Goal: Register for event/course

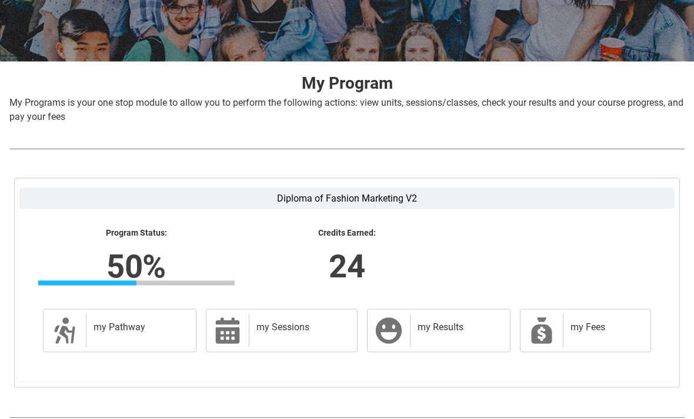
scroll to position [197, 0]
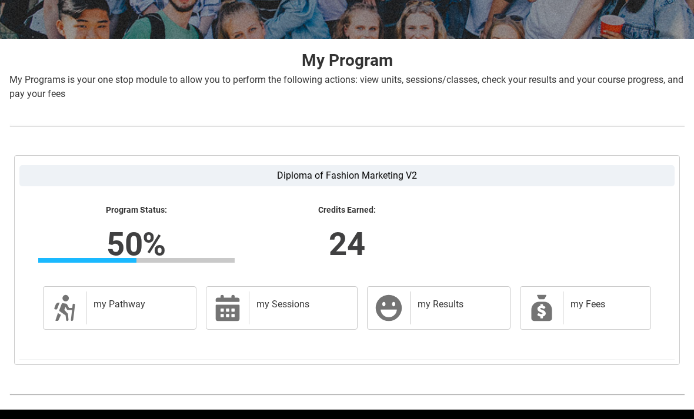
click at [470, 306] on h2 "my Results" at bounding box center [458, 305] width 80 height 12
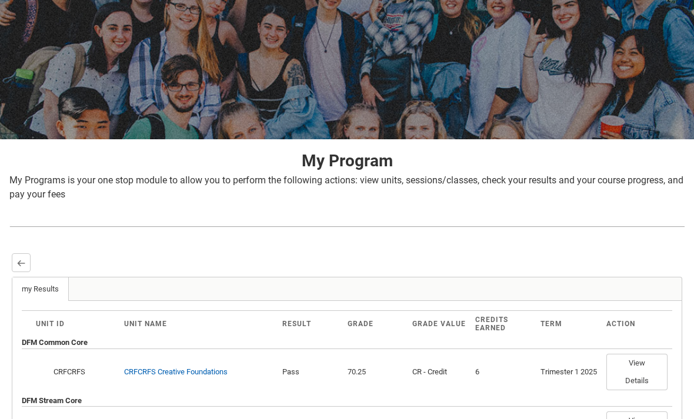
scroll to position [95, 0]
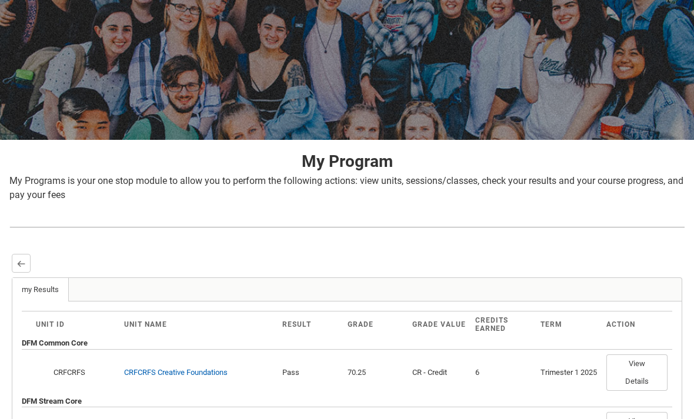
click at [25, 255] on button "Back" at bounding box center [21, 263] width 19 height 19
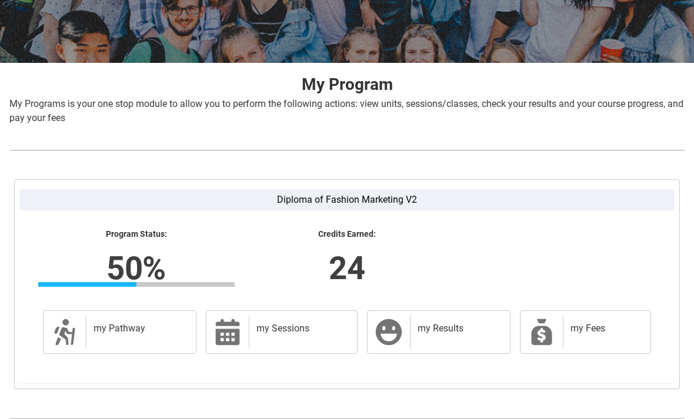
scroll to position [174, 0]
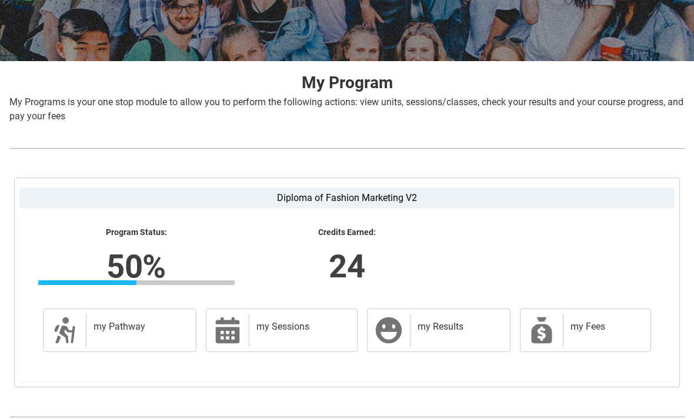
click at [134, 327] on h2 "my Pathway" at bounding box center [139, 327] width 91 height 12
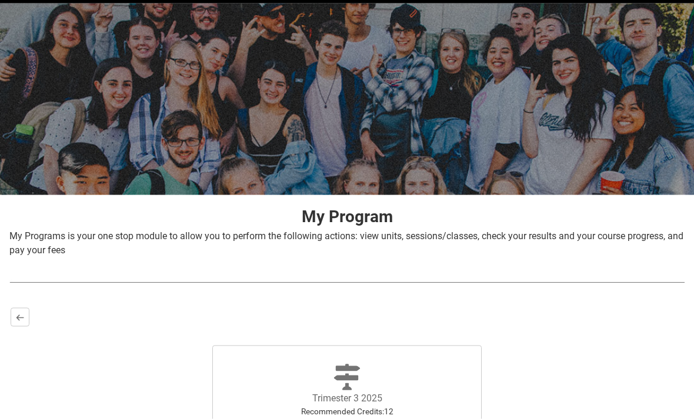
scroll to position [185, 0]
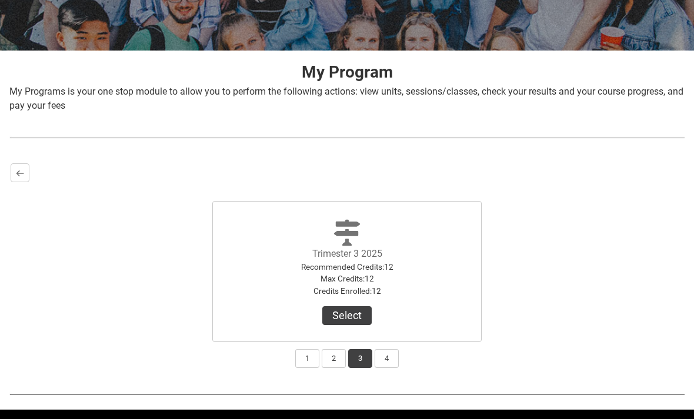
click at [359, 317] on button "Select" at bounding box center [346, 316] width 49 height 19
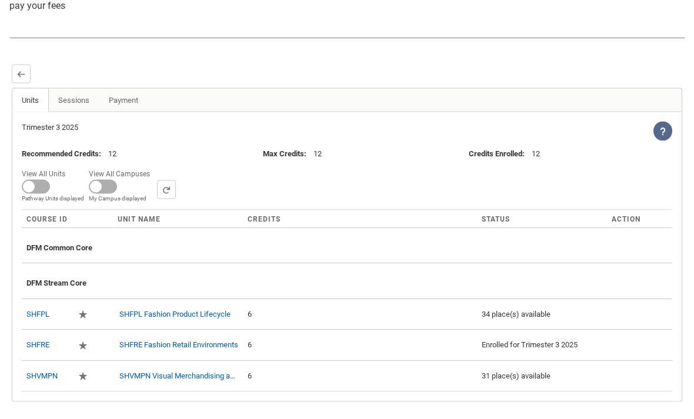
scroll to position [286, 0]
click at [545, 251] on div "DFM Common Core" at bounding box center [346, 245] width 641 height 26
click at [547, 253] on div "DFM Common Core" at bounding box center [346, 245] width 641 height 26
click at [110, 187] on span at bounding box center [103, 186] width 28 height 14
click at [154, 165] on input "View All Campuses Campus filter displayed My Campus displayed" at bounding box center [154, 165] width 1 height 1
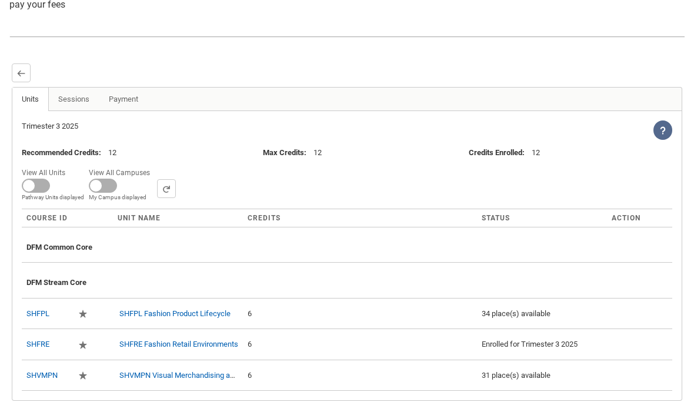
checkbox input "true"
click at [49, 189] on span "All Units displayed Pathway Units displayed" at bounding box center [53, 190] width 62 height 23
click at [69, 165] on input "View All Units All Units displayed Pathway Units displayed" at bounding box center [69, 165] width 1 height 1
checkbox input "true"
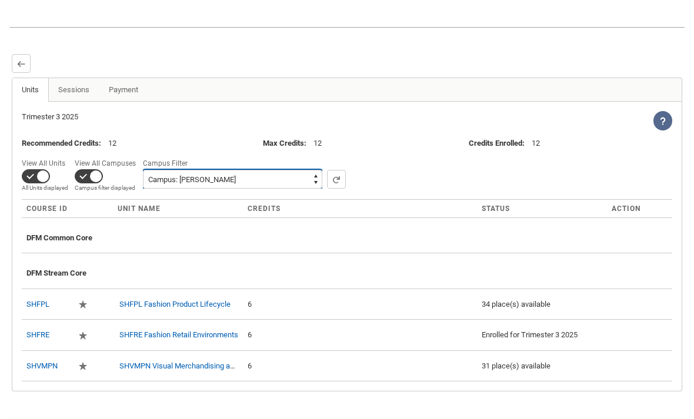
click at [185, 180] on select "All Campus: [GEOGRAPHIC_DATA]: Collarts Online Campus: [GEOGRAPHIC_DATA] Campus…" at bounding box center [232, 179] width 179 height 19
select select
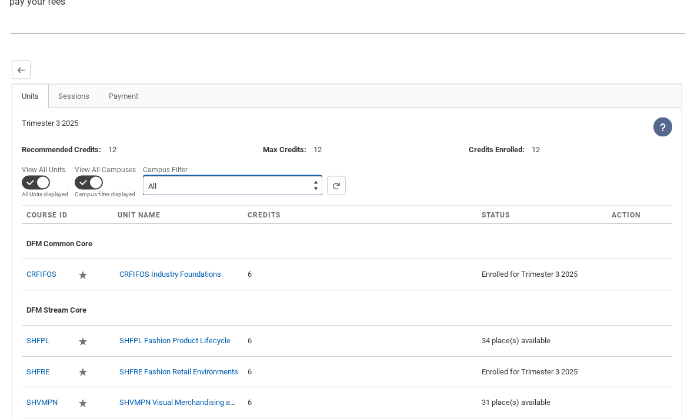
scroll to position [289, 0]
click at [139, 266] on td "CRFIFOS Industry Foundations" at bounding box center [178, 274] width 130 height 31
click at [144, 275] on link "CRFIFOS Industry Foundations" at bounding box center [170, 273] width 102 height 9
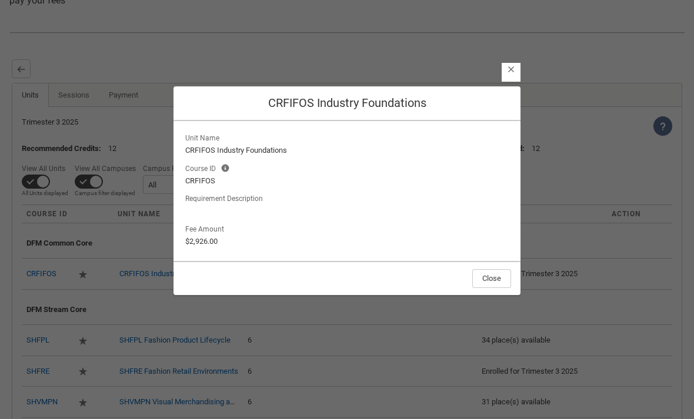
click at [508, 82] on lightning-button-icon "Close" at bounding box center [511, 72] width 19 height 19
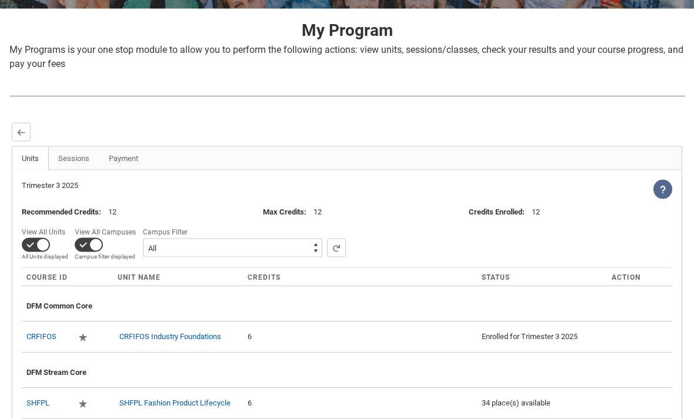
scroll to position [225, 0]
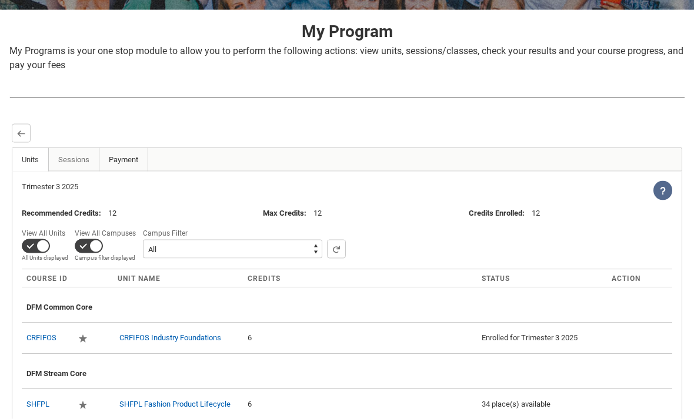
click at [115, 158] on link "Payment" at bounding box center [123, 160] width 49 height 24
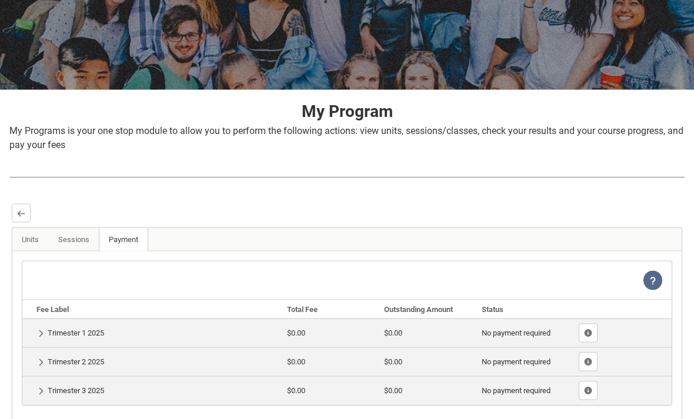
scroll to position [146, 0]
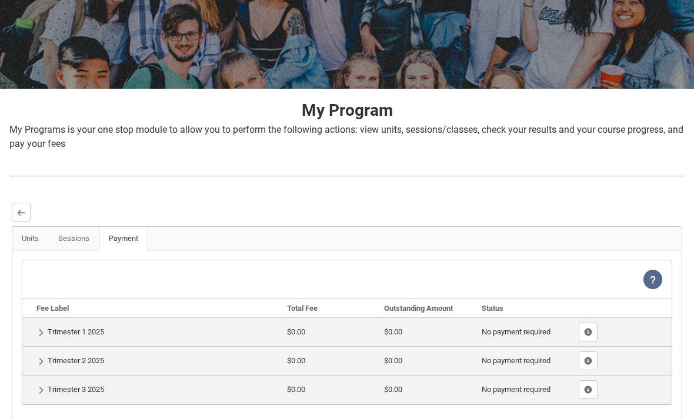
click at [527, 331] on td "No payment required" at bounding box center [526, 332] width 98 height 29
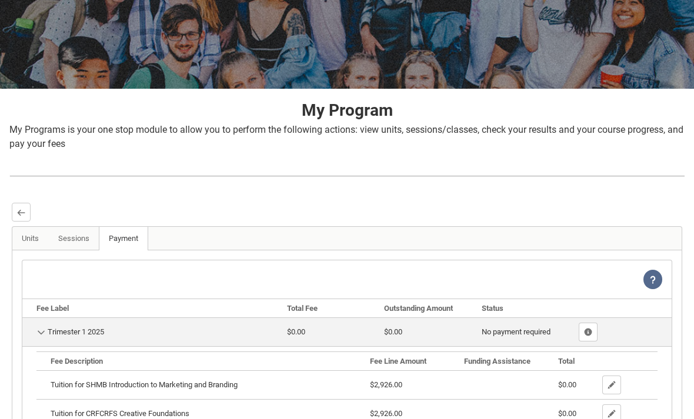
click at [524, 332] on td "No payment required" at bounding box center [526, 332] width 98 height 29
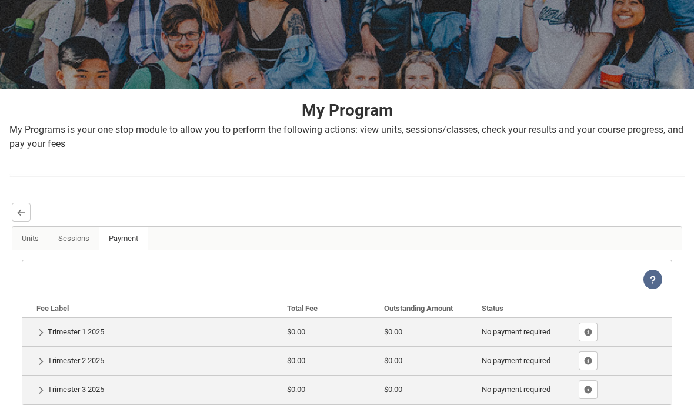
click at [524, 324] on td "No payment required" at bounding box center [526, 332] width 98 height 29
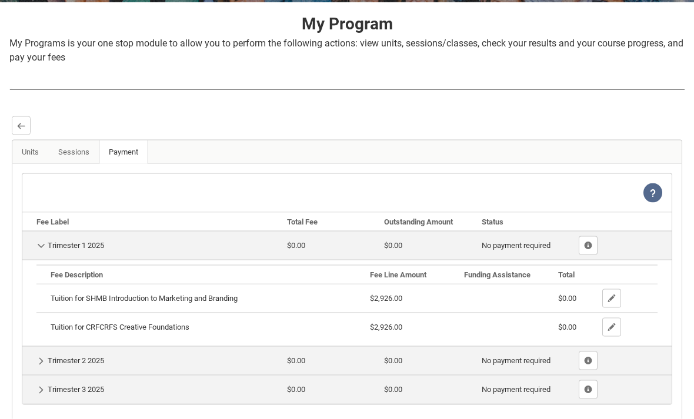
scroll to position [234, 0]
click at [22, 134] on button "Back" at bounding box center [21, 125] width 19 height 19
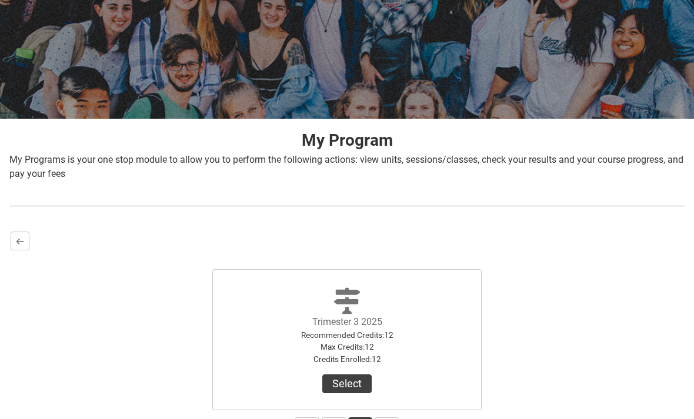
scroll to position [108, 0]
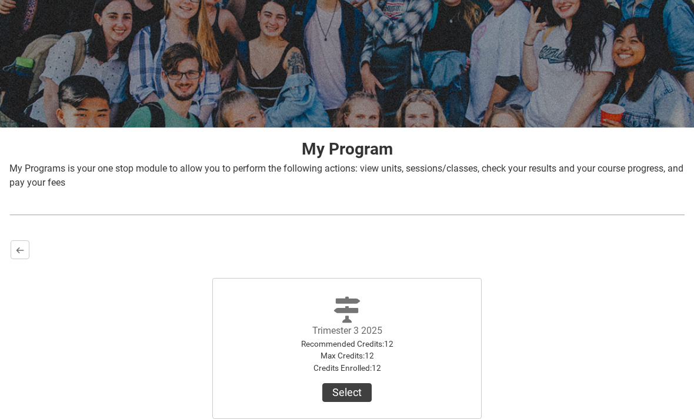
click at [28, 249] on button "Back" at bounding box center [20, 250] width 19 height 19
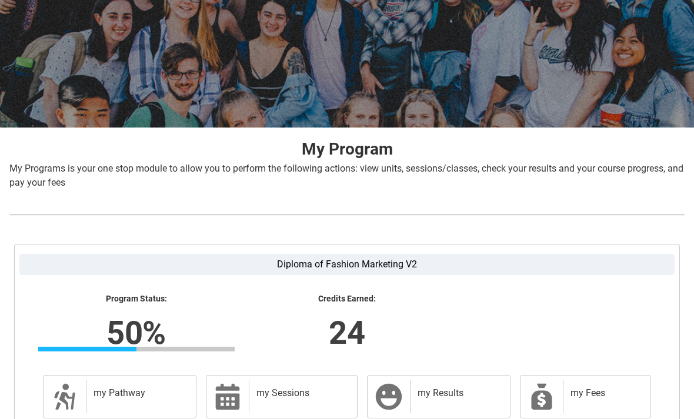
click at [235, 397] on icon at bounding box center [227, 397] width 24 height 26
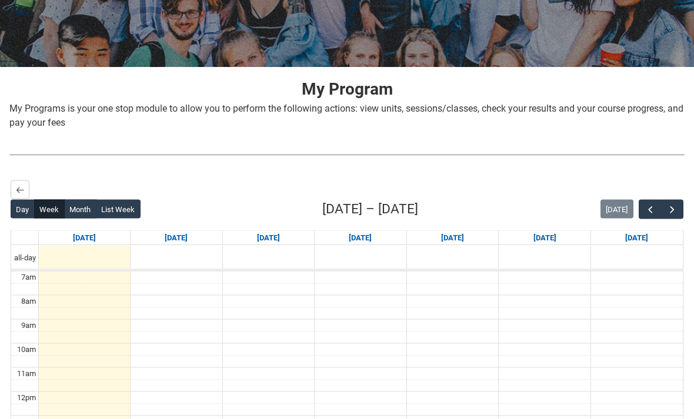
scroll to position [182, 0]
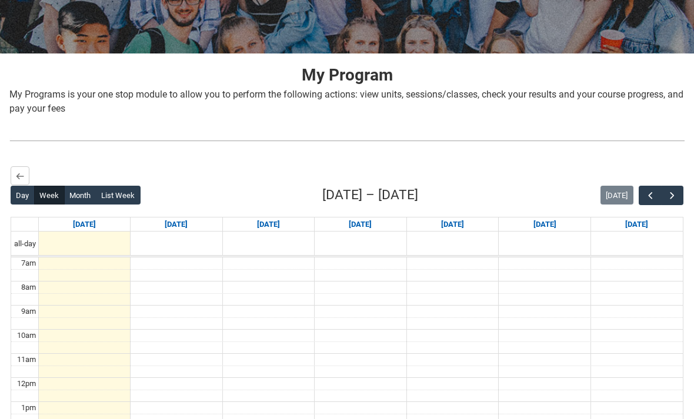
click at [674, 192] on span "button" at bounding box center [673, 196] width 12 height 12
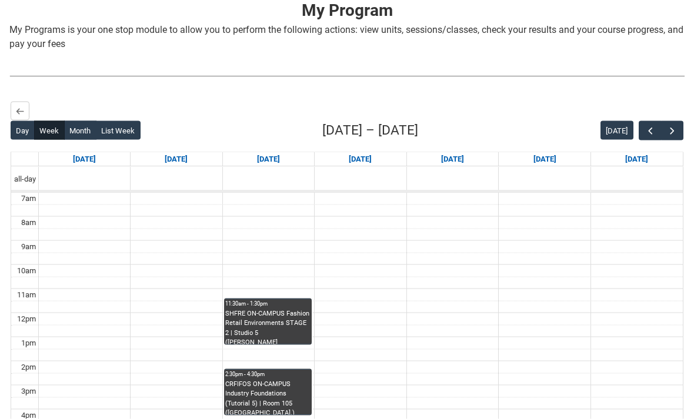
scroll to position [247, 0]
click at [650, 131] on span "button" at bounding box center [651, 131] width 12 height 12
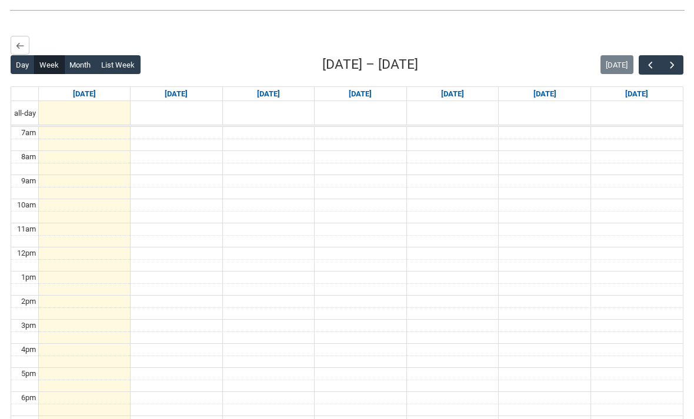
scroll to position [315, 0]
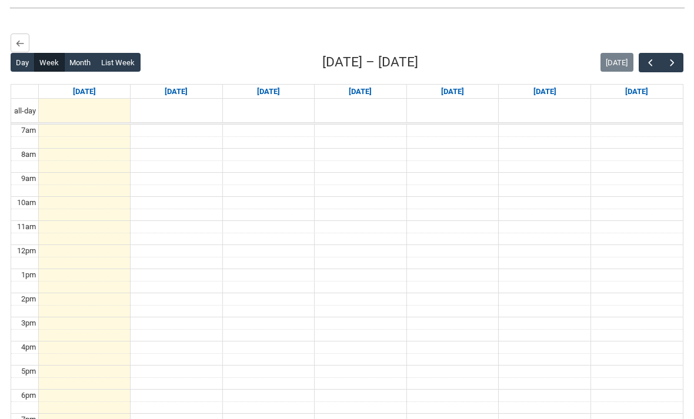
click at [674, 63] on span "button" at bounding box center [673, 63] width 12 height 12
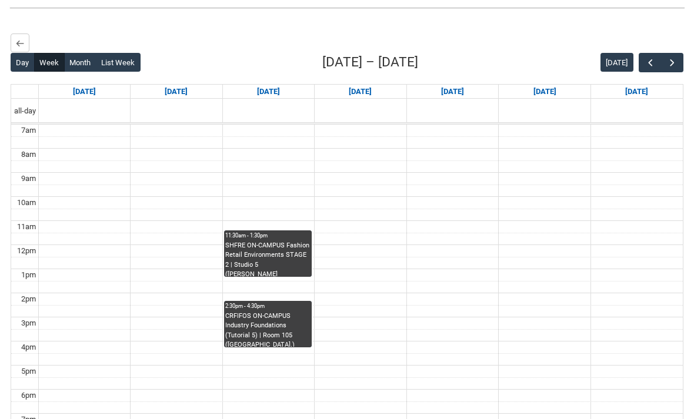
click at [677, 59] on span "button" at bounding box center [673, 63] width 12 height 12
click at [640, 63] on button "button" at bounding box center [650, 62] width 22 height 19
click at [640, 64] on button "button" at bounding box center [650, 62] width 22 height 19
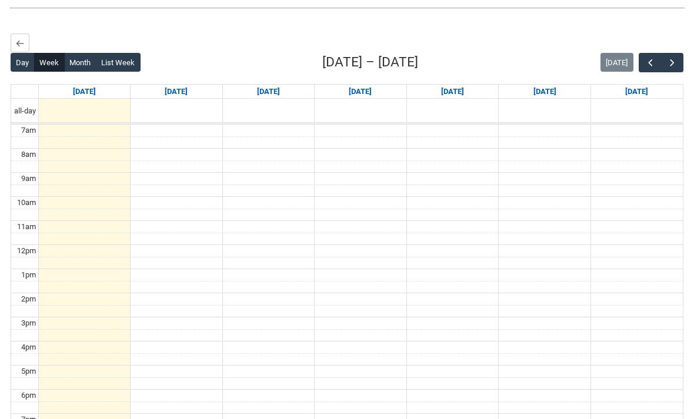
click at [678, 61] on button "button" at bounding box center [672, 62] width 22 height 19
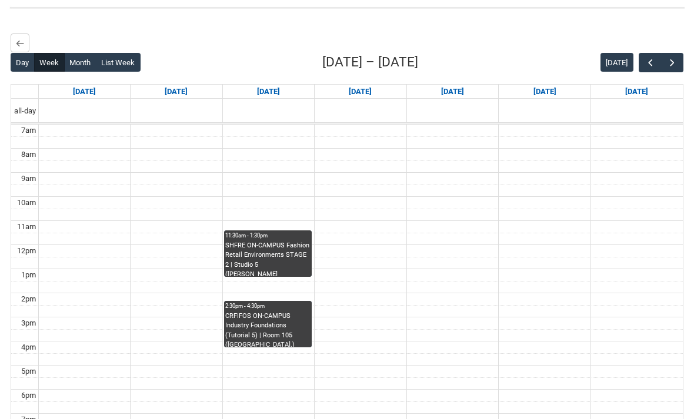
click at [651, 64] on span "button" at bounding box center [651, 63] width 12 height 12
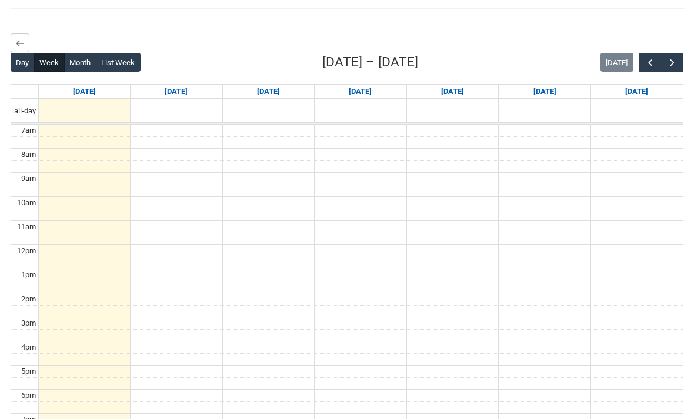
click at [675, 62] on span "button" at bounding box center [673, 63] width 12 height 12
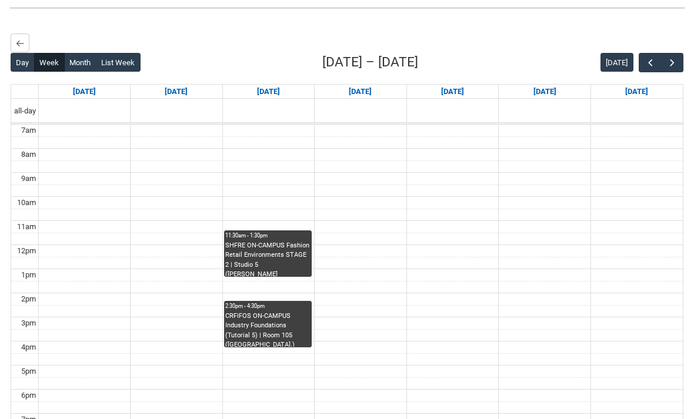
click at [675, 63] on span "button" at bounding box center [673, 63] width 12 height 12
click at [672, 62] on span "button" at bounding box center [673, 63] width 12 height 12
click at [671, 62] on span "button" at bounding box center [673, 63] width 12 height 12
click at [671, 63] on span "button" at bounding box center [673, 63] width 12 height 12
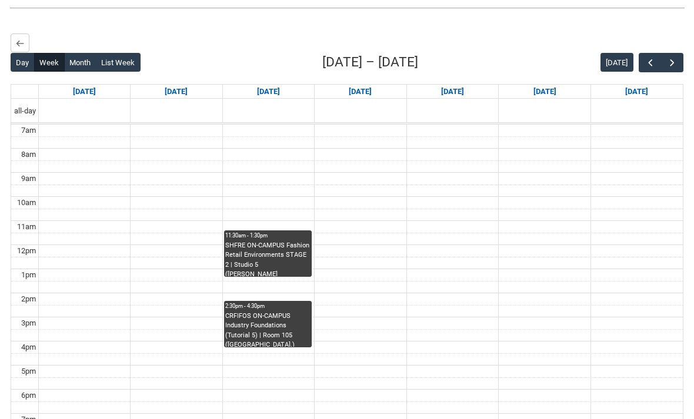
click at [670, 62] on span "button" at bounding box center [673, 63] width 12 height 12
click at [672, 62] on span "button" at bounding box center [673, 63] width 12 height 12
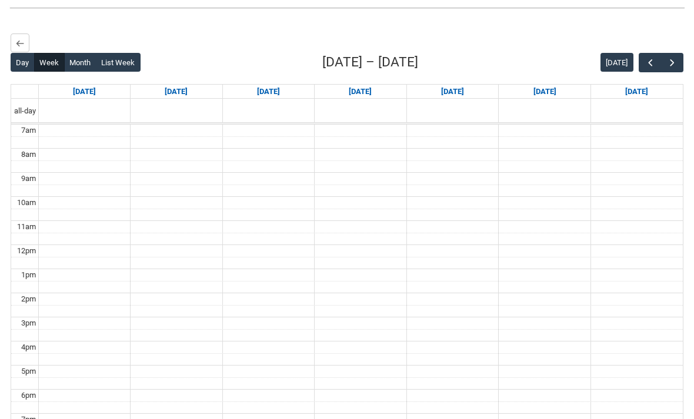
click at [675, 61] on span "button" at bounding box center [673, 63] width 12 height 12
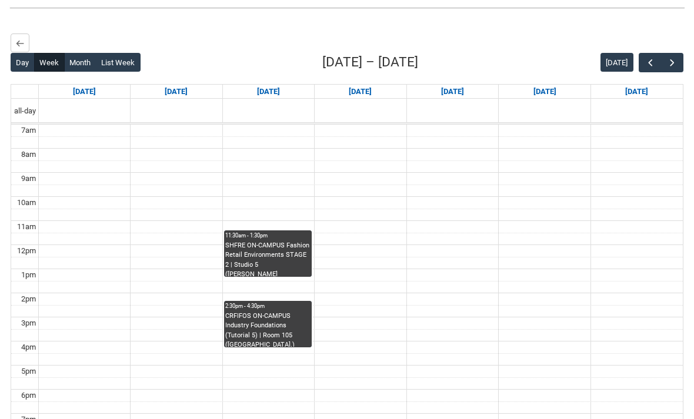
click at [674, 61] on span "button" at bounding box center [673, 63] width 12 height 12
click at [673, 61] on span "button" at bounding box center [673, 63] width 12 height 12
click at [674, 61] on span "button" at bounding box center [673, 63] width 12 height 12
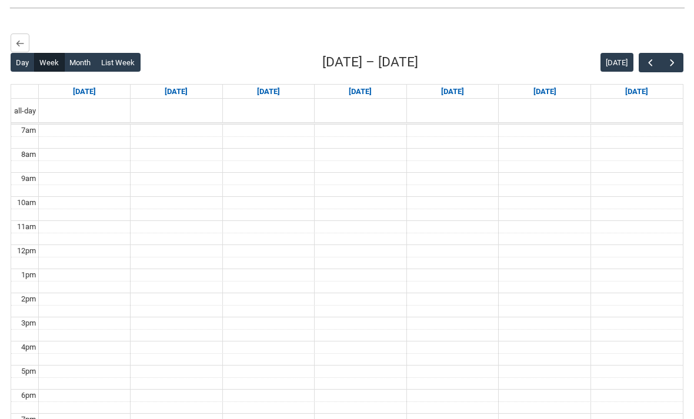
click at [673, 61] on span "button" at bounding box center [673, 63] width 12 height 12
click at [646, 61] on span "button" at bounding box center [651, 63] width 12 height 12
click at [649, 59] on span "button" at bounding box center [651, 63] width 12 height 12
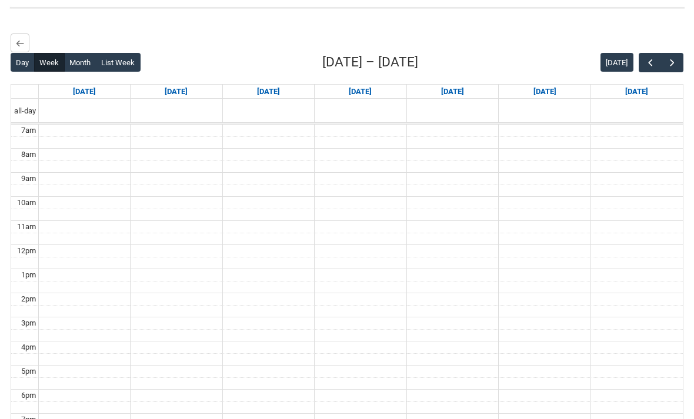
click at [651, 58] on span "button" at bounding box center [651, 63] width 12 height 12
click at [648, 59] on span "button" at bounding box center [651, 63] width 12 height 12
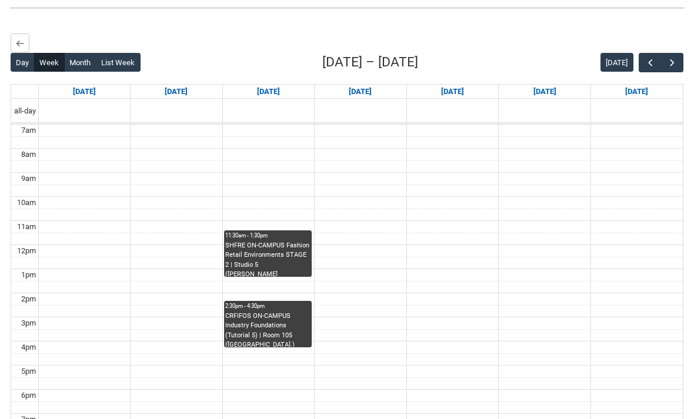
click at [649, 59] on span "button" at bounding box center [651, 63] width 12 height 12
click at [648, 59] on span "button" at bounding box center [651, 63] width 12 height 12
click at [650, 59] on span "button" at bounding box center [651, 63] width 12 height 12
click at [649, 59] on span "button" at bounding box center [651, 63] width 12 height 12
click at [648, 59] on span "button" at bounding box center [651, 63] width 12 height 12
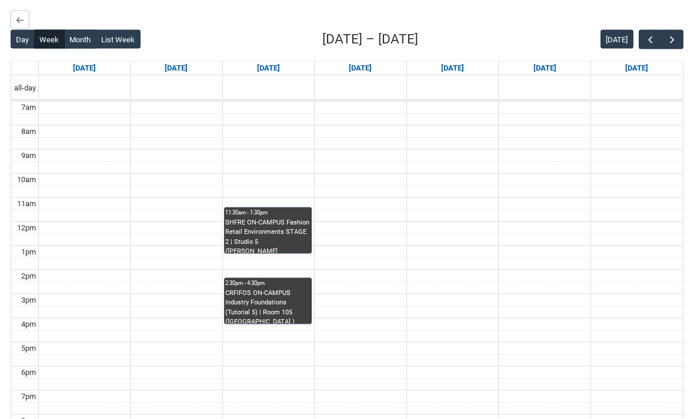
scroll to position [308, 0]
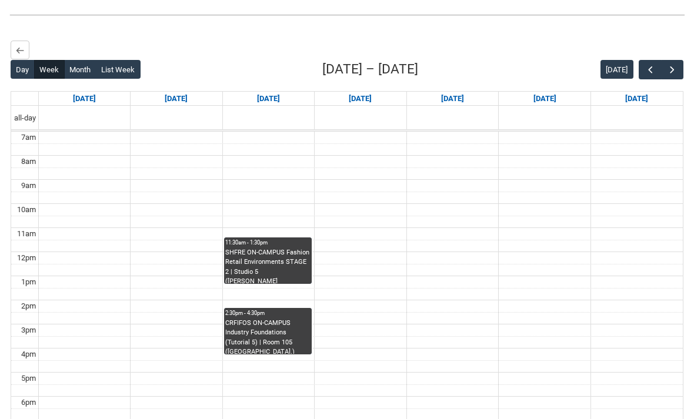
click at [645, 62] on button "button" at bounding box center [650, 69] width 22 height 19
click at [645, 69] on span "button" at bounding box center [651, 70] width 12 height 12
click at [648, 64] on span "button" at bounding box center [651, 70] width 12 height 12
click at [645, 67] on span "button" at bounding box center [651, 70] width 12 height 12
click at [648, 67] on span "button" at bounding box center [651, 70] width 12 height 12
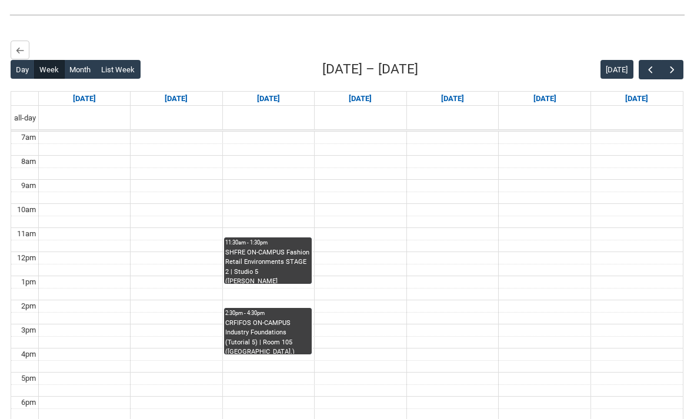
click at [649, 66] on span "button" at bounding box center [651, 70] width 12 height 12
click at [648, 66] on span "button" at bounding box center [651, 70] width 12 height 12
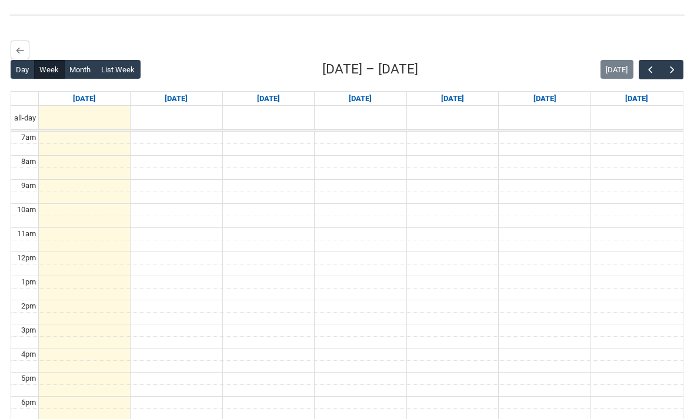
click at [649, 66] on span "button" at bounding box center [651, 70] width 12 height 12
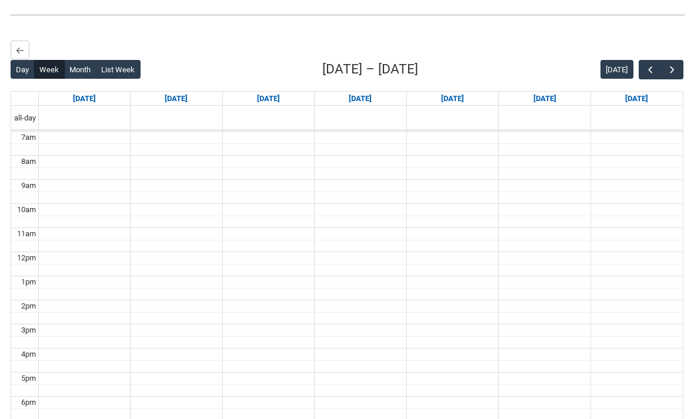
click at [664, 67] on button "button" at bounding box center [672, 69] width 22 height 19
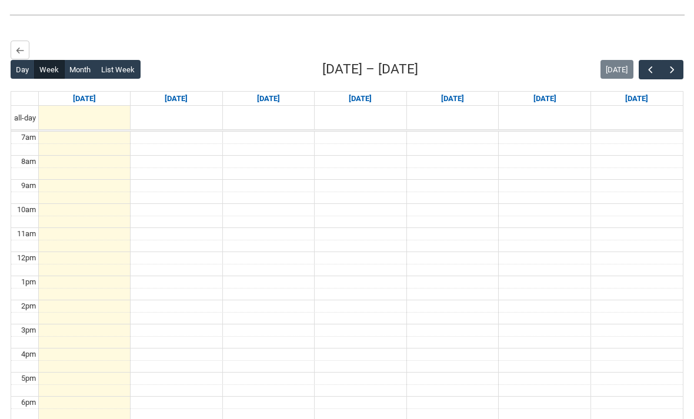
click at [667, 65] on span "button" at bounding box center [673, 70] width 12 height 12
